Goal: Information Seeking & Learning: Learn about a topic

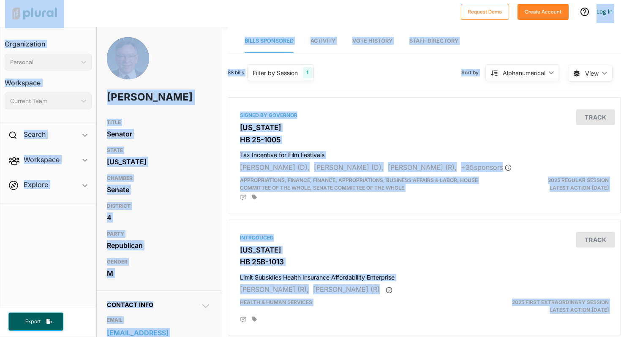
drag, startPoint x: 5, startPoint y: 5, endPoint x: 480, endPoint y: 337, distance: 579.8
click at [468, 304] on div "Request Demo Create Account Log In Organization Personal ic_keyboard_arrow_down…" at bounding box center [310, 168] width 621 height 337
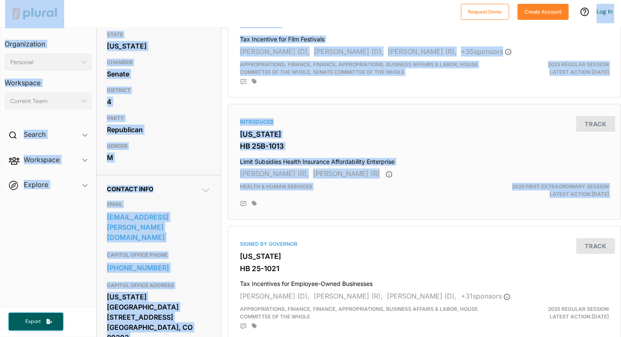
scroll to position [119, 0]
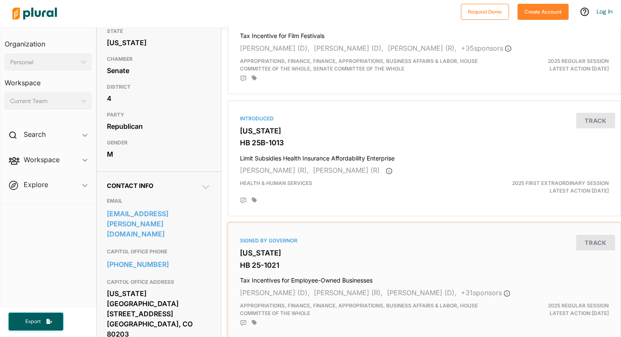
click at [421, 243] on div "Signed by Governor" at bounding box center [424, 241] width 369 height 8
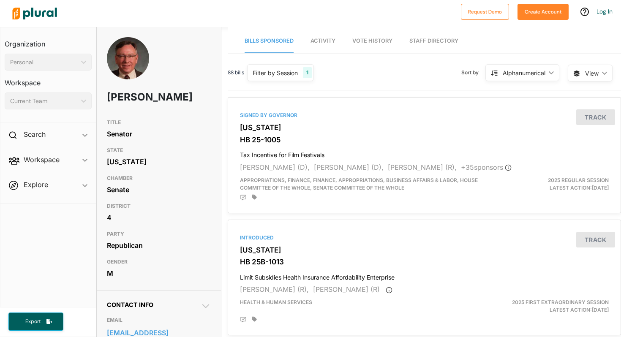
click at [193, 108] on div "[PERSON_NAME]" at bounding box center [159, 76] width 124 height 78
